Goal: Find specific page/section: Find specific page/section

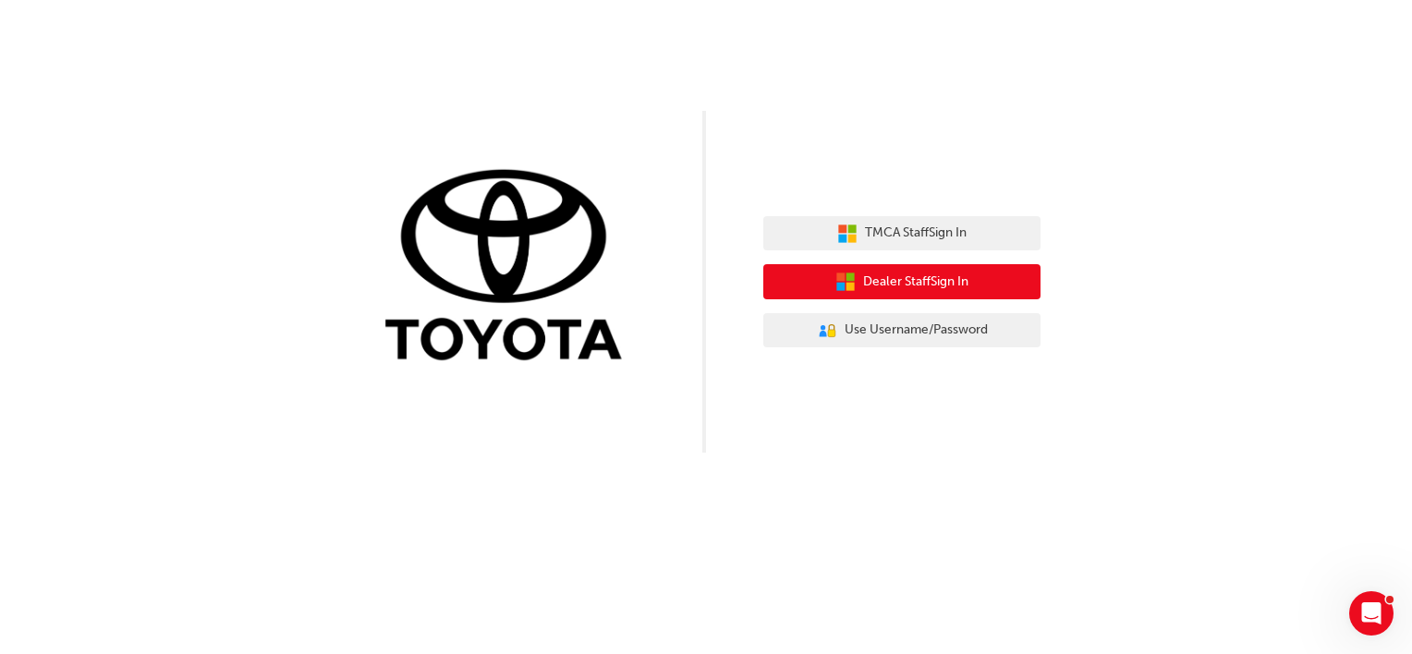
click at [961, 277] on span "Dealer Staff Sign In" at bounding box center [915, 282] width 105 height 21
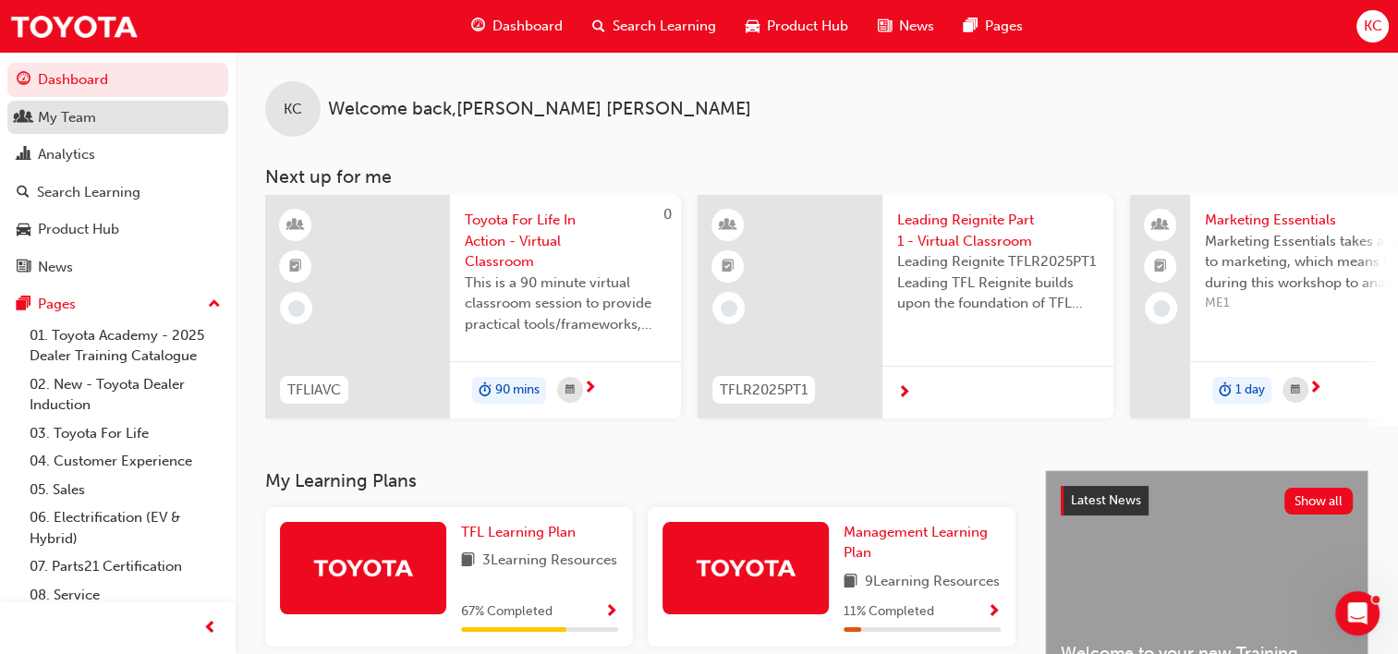
click at [63, 119] on div "My Team" at bounding box center [67, 117] width 58 height 21
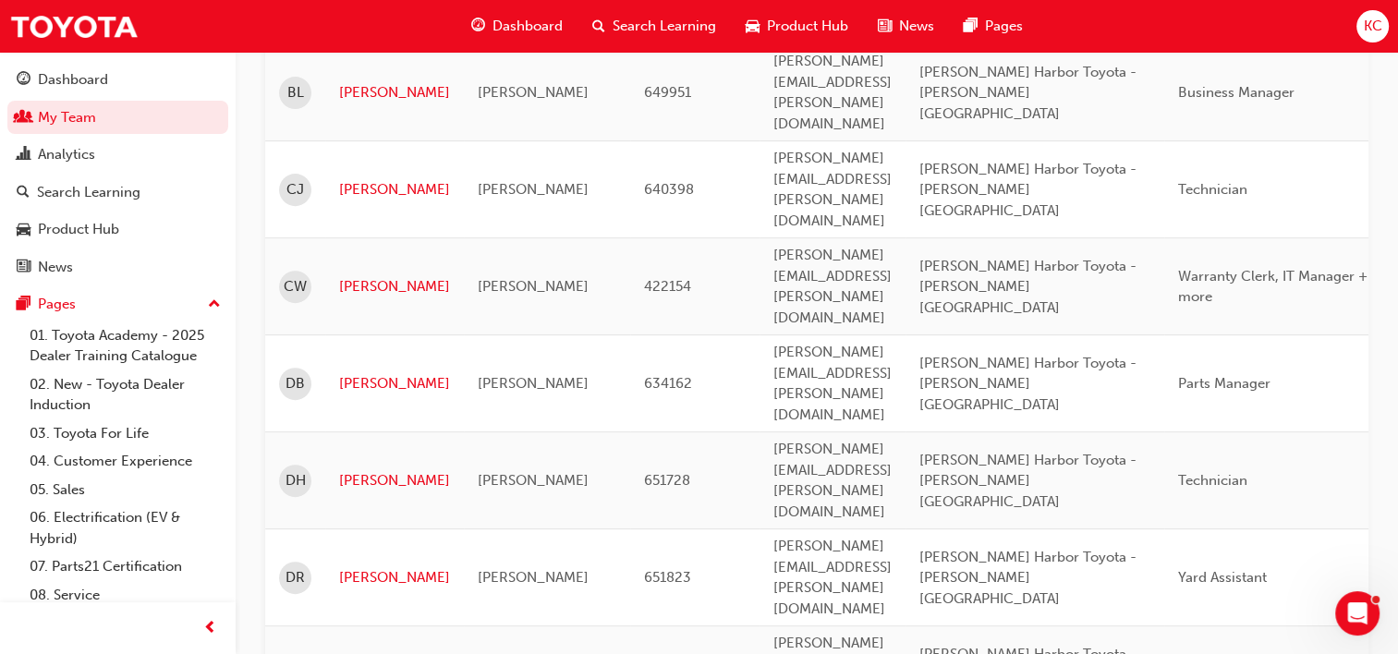
scroll to position [647, 0]
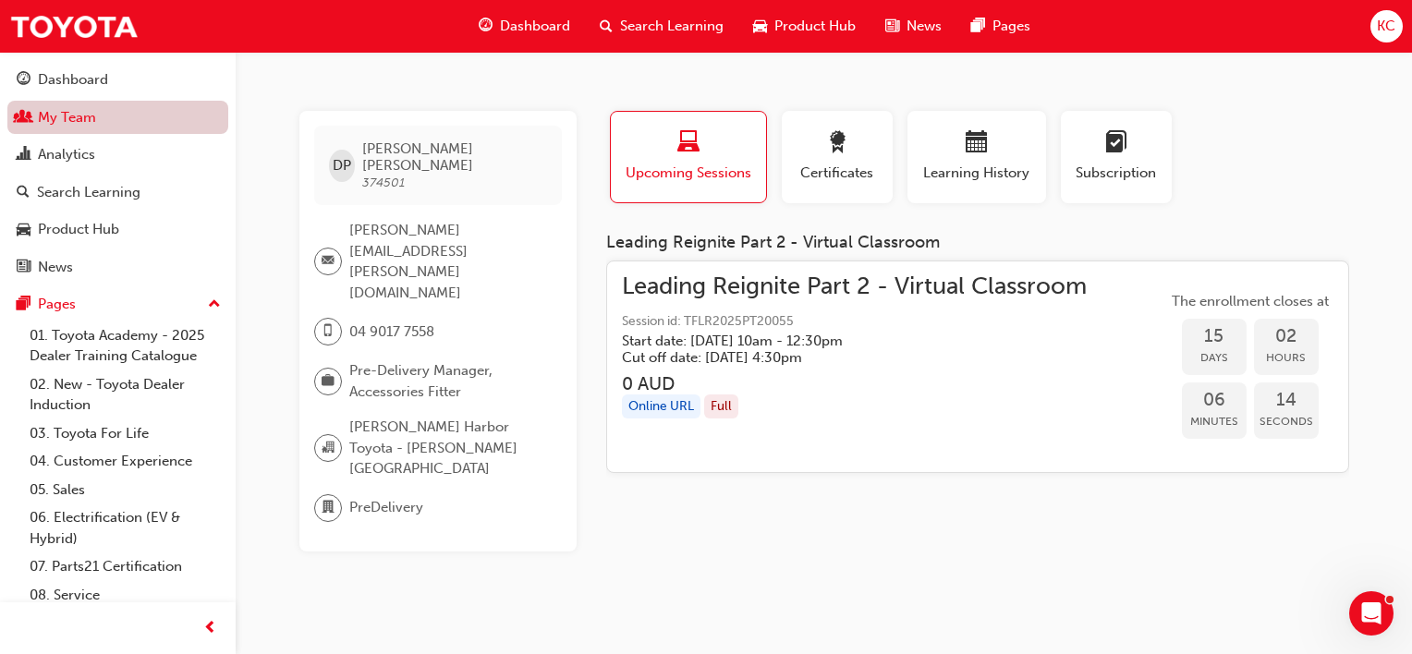
click at [75, 118] on link "My Team" at bounding box center [117, 118] width 221 height 34
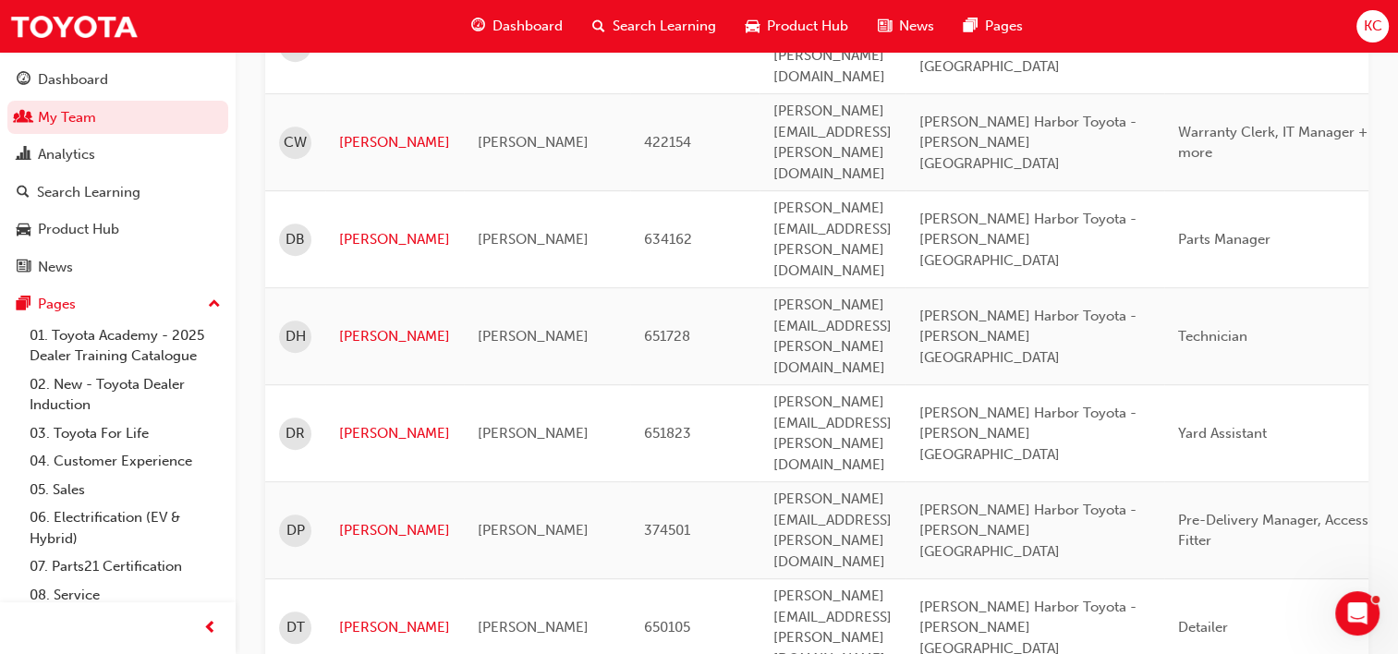
scroll to position [832, 0]
